Goal: Check status: Check status

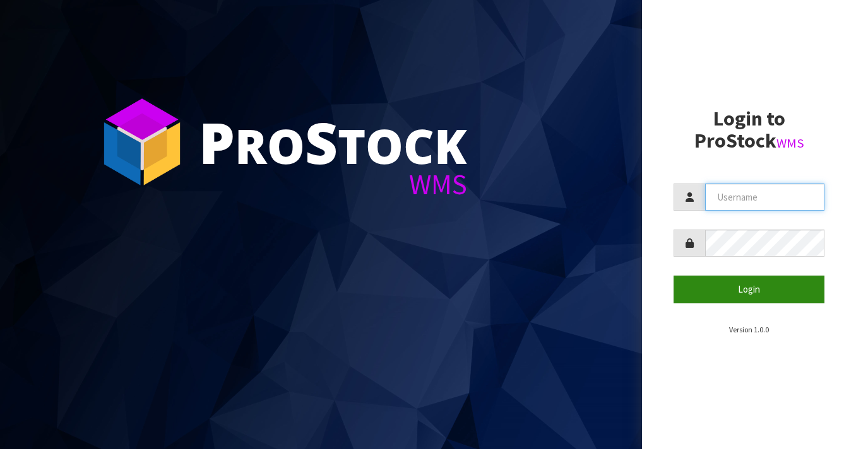
type input "[EMAIL_ADDRESS][DOMAIN_NAME]"
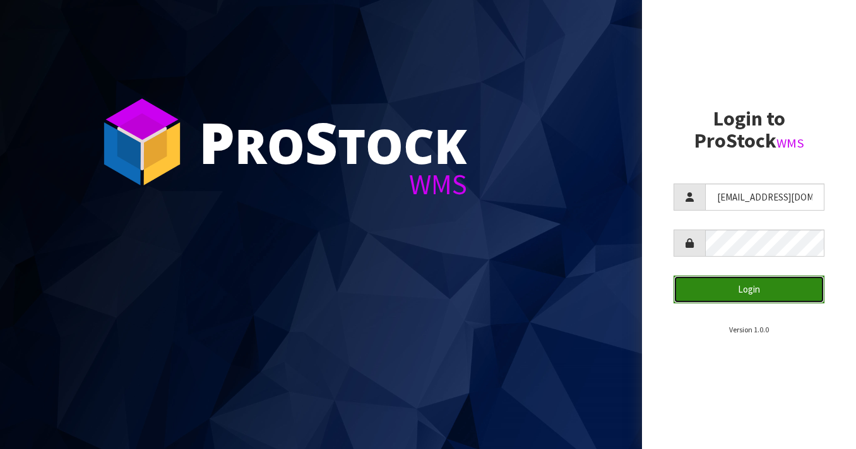
click at [705, 297] on button "Login" at bounding box center [748, 289] width 151 height 27
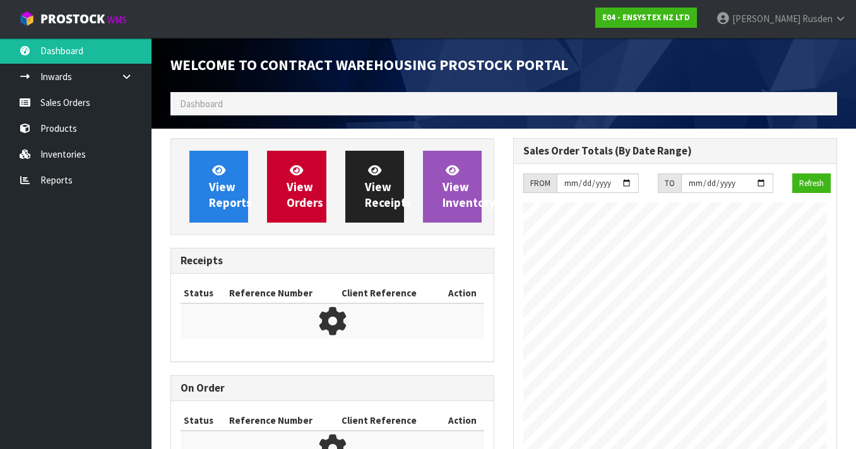
scroll to position [808, 343]
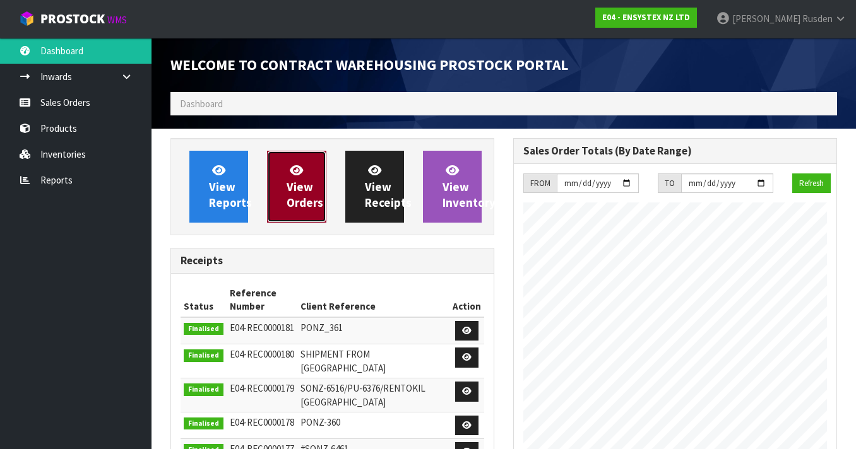
click at [297, 183] on span "View Orders" at bounding box center [304, 186] width 37 height 47
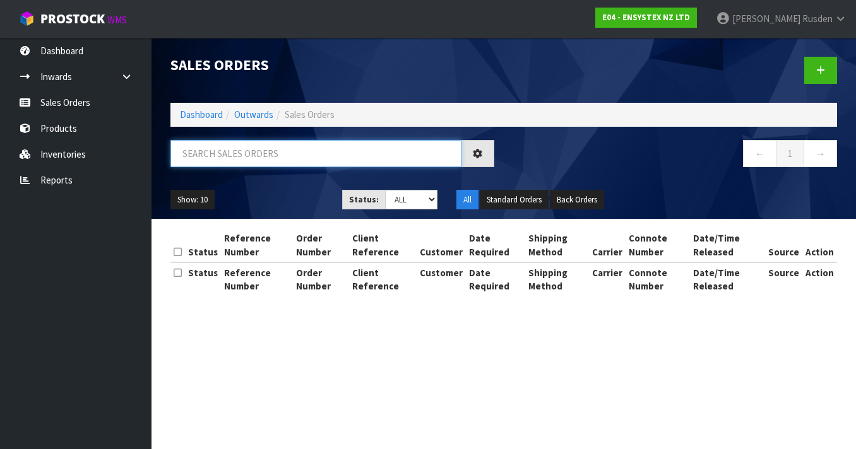
click at [265, 155] on input "text" at bounding box center [315, 153] width 291 height 27
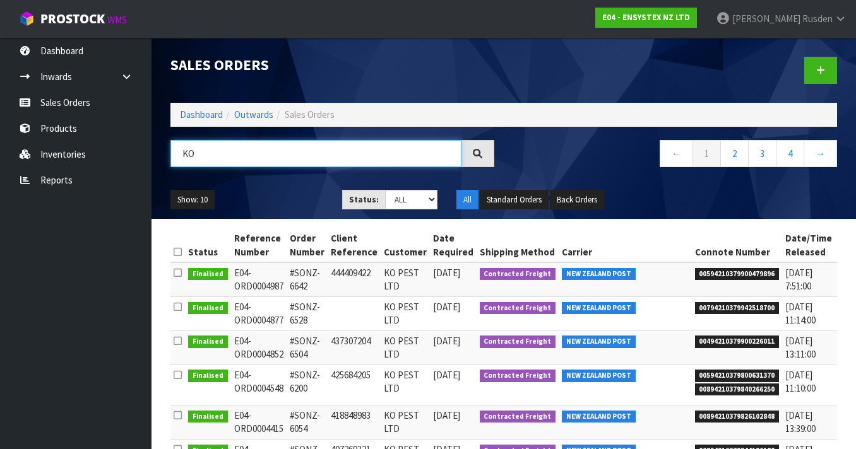
type input "KO"
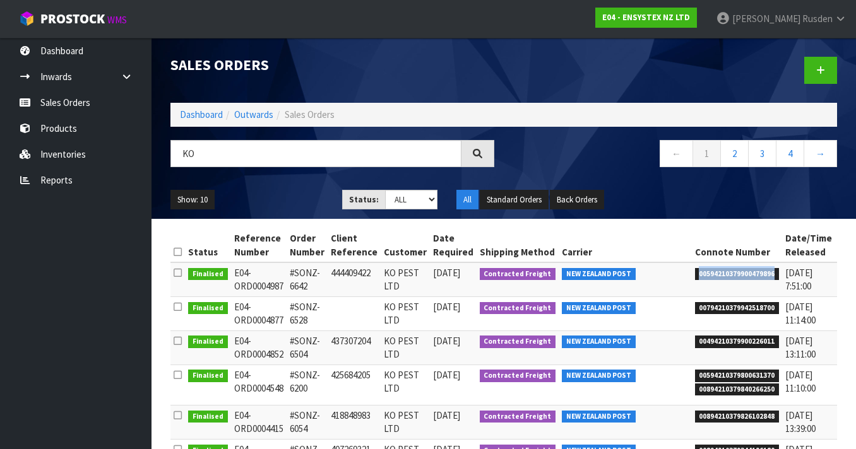
drag, startPoint x: 676, startPoint y: 277, endPoint x: 754, endPoint y: 272, distance: 77.8
click at [754, 271] on span "00594210379900479896" at bounding box center [737, 274] width 85 height 13
copy span "00594210379900479896"
